Goal: Check status: Check status

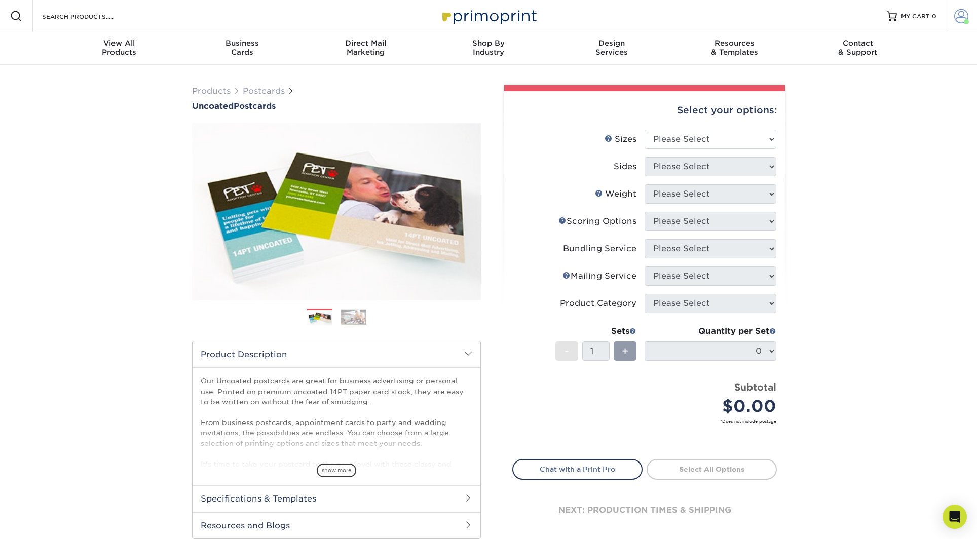
click at [958, 14] on span at bounding box center [961, 16] width 14 height 14
click at [866, 104] on link "Order History" at bounding box center [900, 111] width 127 height 14
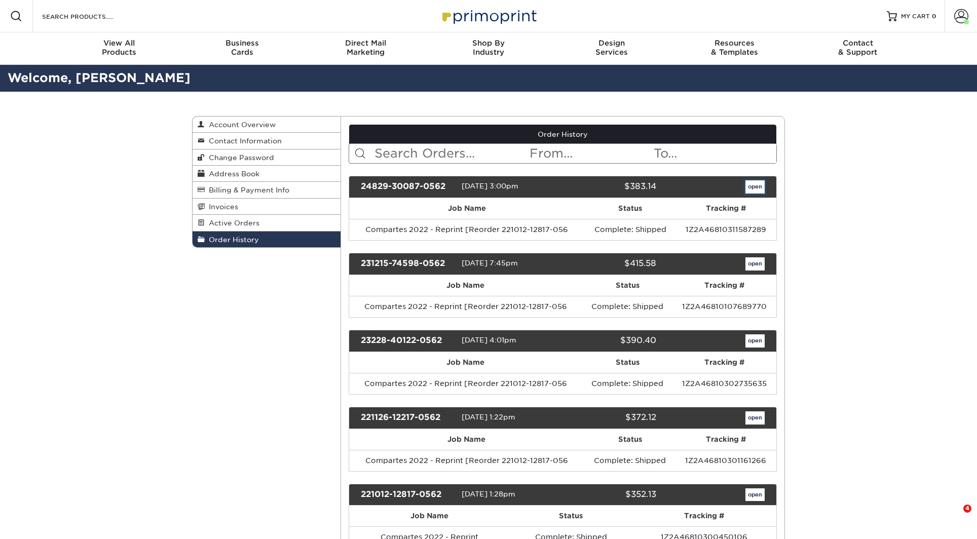
click at [750, 188] on link "open" at bounding box center [754, 186] width 19 height 13
